Goal: Transaction & Acquisition: Purchase product/service

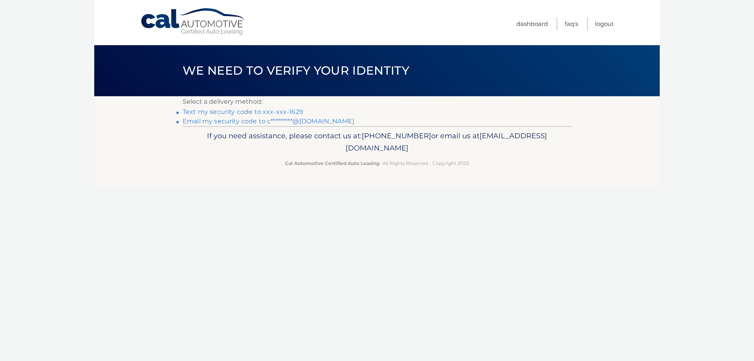
click at [280, 110] on link "Text my security code to xxx-xxx-1629" at bounding box center [243, 111] width 121 height 7
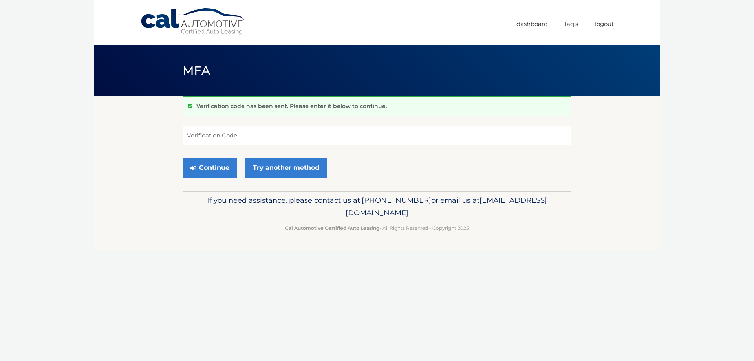
click at [250, 131] on input "Verification Code" at bounding box center [377, 136] width 389 height 20
type input "564462"
click at [222, 165] on button "Continue" at bounding box center [210, 168] width 55 height 20
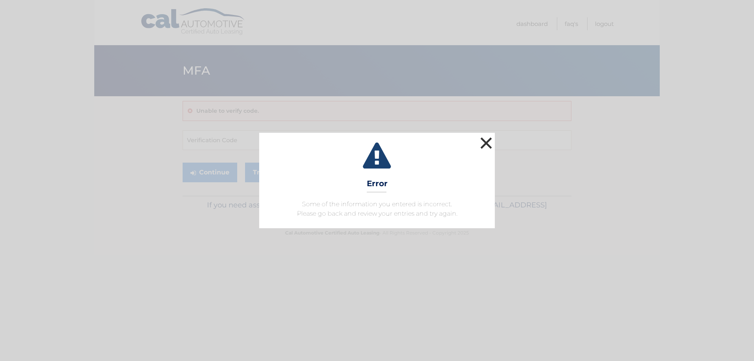
click at [485, 141] on button "×" at bounding box center [486, 143] width 16 height 16
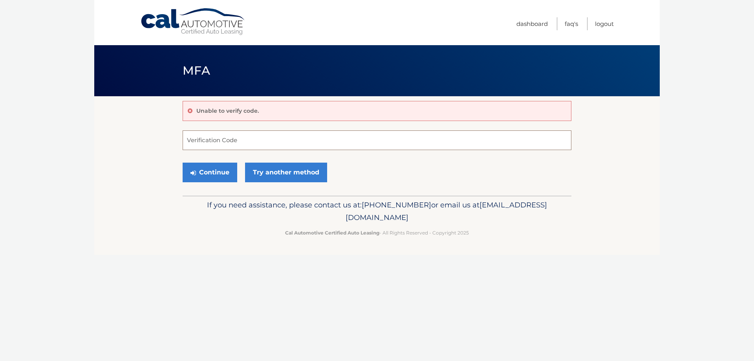
click at [211, 142] on input "Verification Code" at bounding box center [377, 140] width 389 height 20
type input "564642"
click at [212, 169] on button "Continue" at bounding box center [210, 173] width 55 height 20
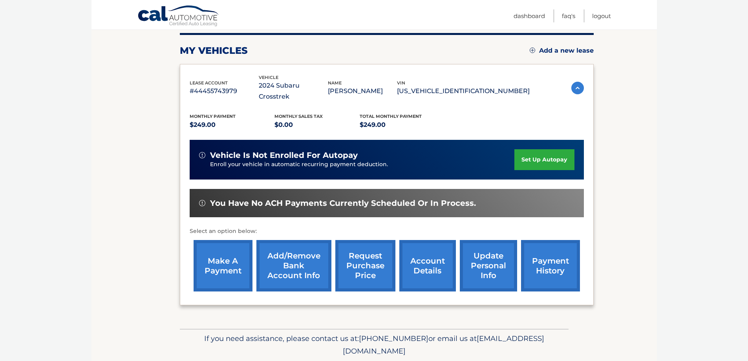
scroll to position [115, 0]
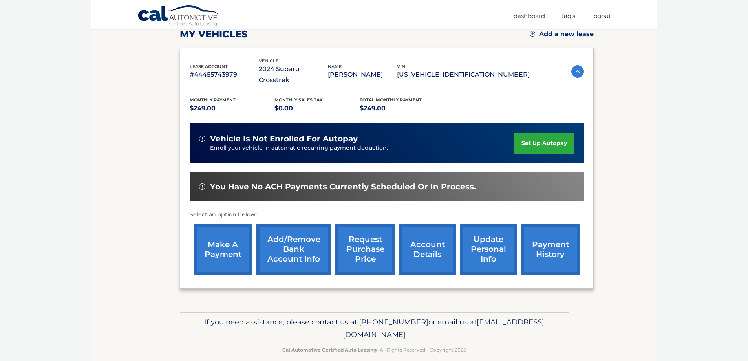
click at [218, 237] on link "make a payment" at bounding box center [223, 249] width 59 height 51
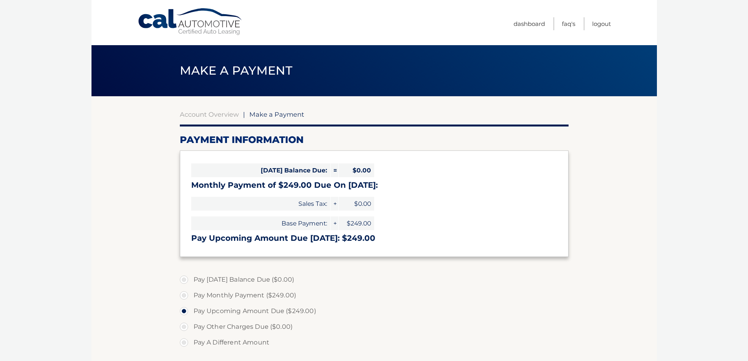
select select "NWU4NzhmYzYtZWQwNi00MDZjLWIwNjQtZTQ1ZDYxZWRmYTEz"
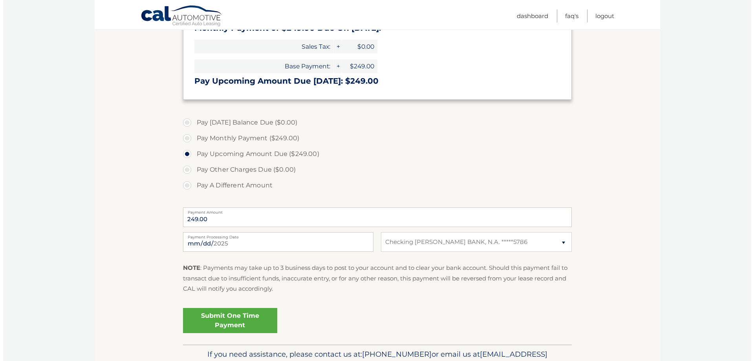
scroll to position [196, 0]
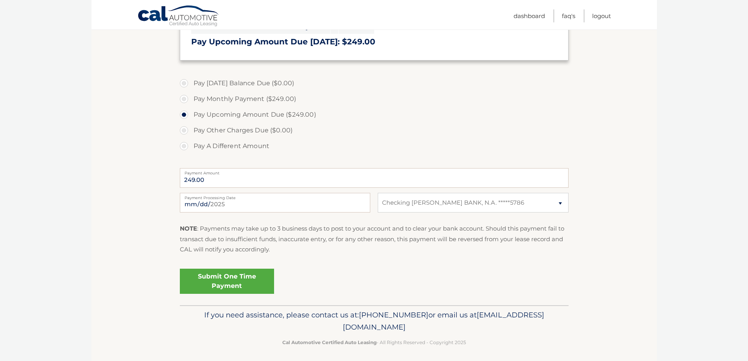
click at [237, 275] on link "Submit One Time Payment" at bounding box center [227, 281] width 94 height 25
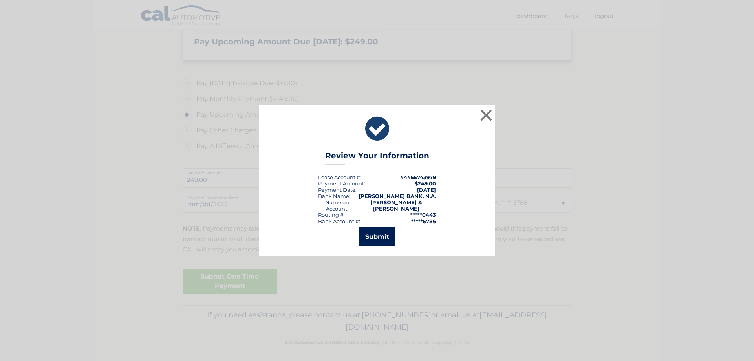
click at [379, 236] on button "Submit" at bounding box center [377, 236] width 37 height 19
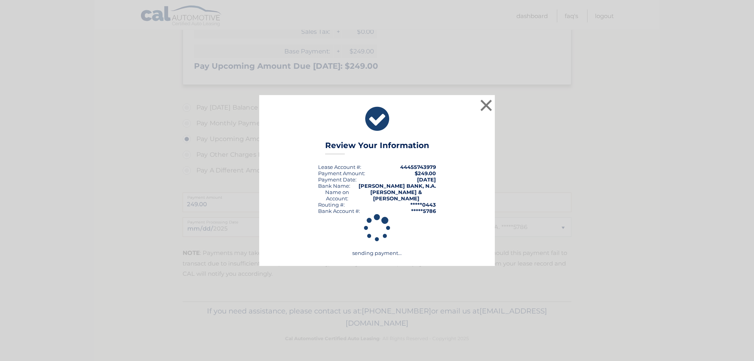
scroll to position [172, 0]
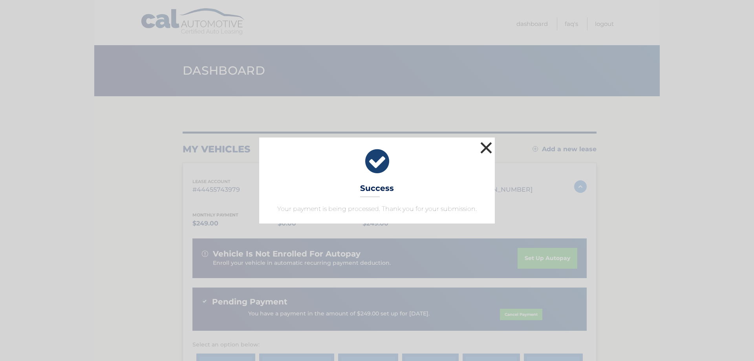
click at [488, 147] on button "×" at bounding box center [486, 148] width 16 height 16
